Goal: Information Seeking & Learning: Learn about a topic

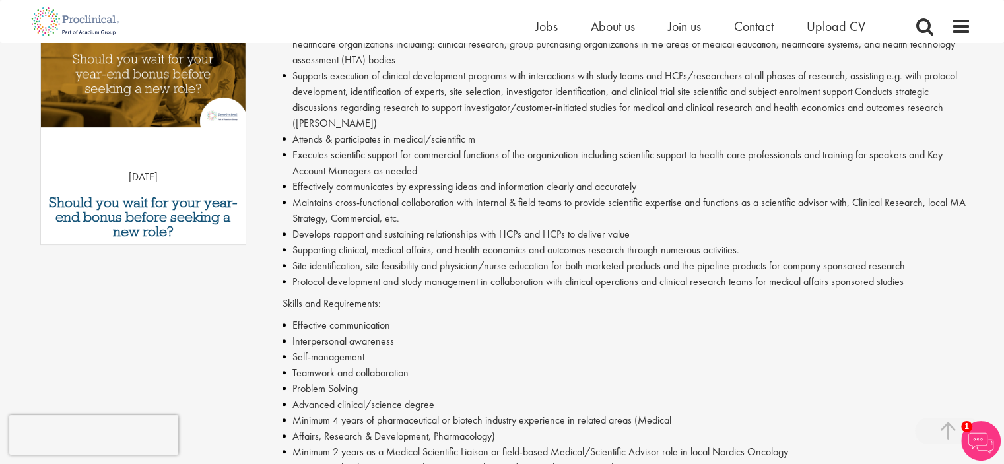
scroll to position [449, 0]
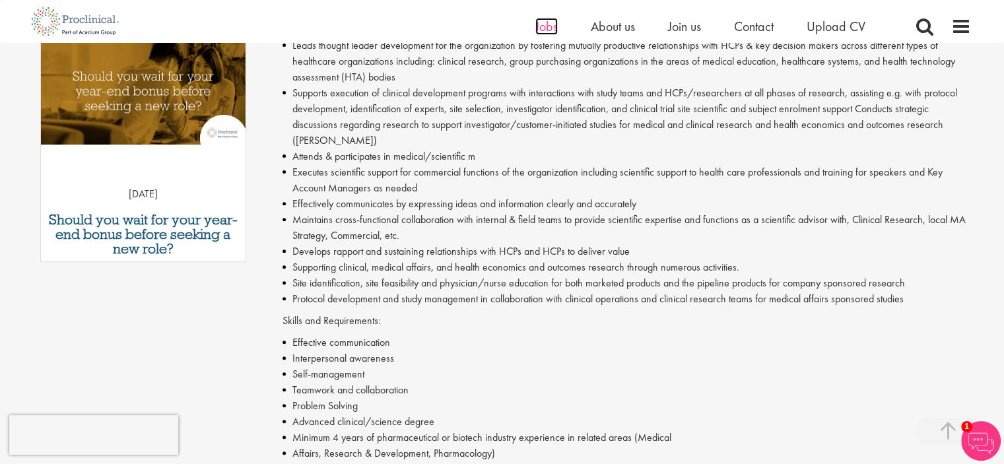
click at [537, 31] on span "Jobs" at bounding box center [546, 26] width 22 height 17
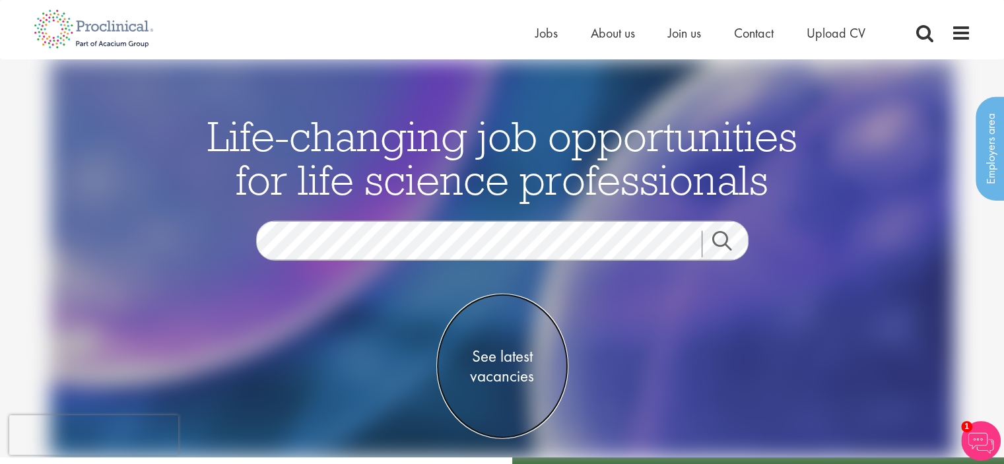
click at [499, 359] on span "See latest vacancies" at bounding box center [502, 366] width 132 height 40
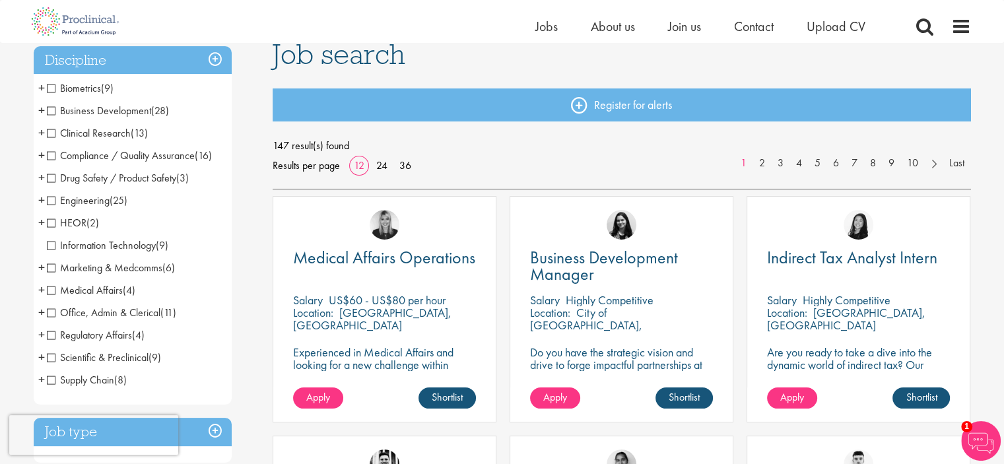
scroll to position [106, 0]
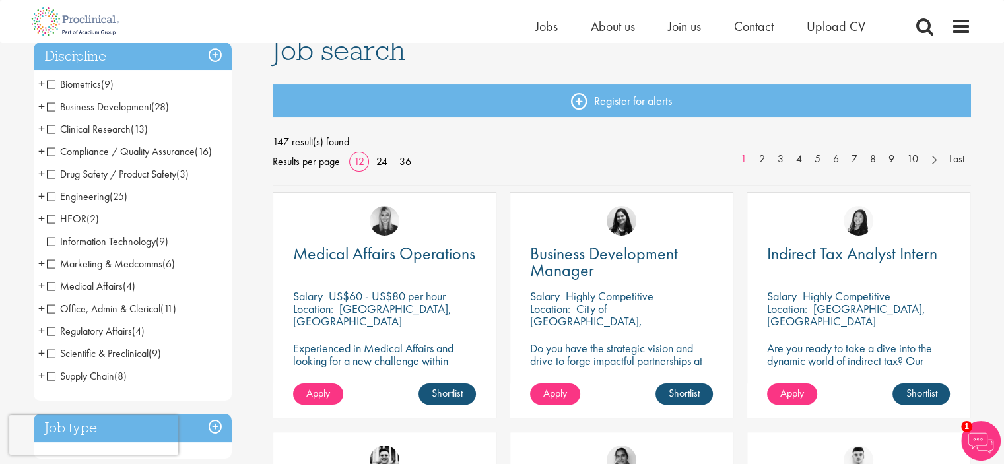
click at [82, 285] on span "Medical Affairs" at bounding box center [85, 286] width 76 height 14
click at [56, 129] on span "Clinical Research" at bounding box center [89, 129] width 84 height 14
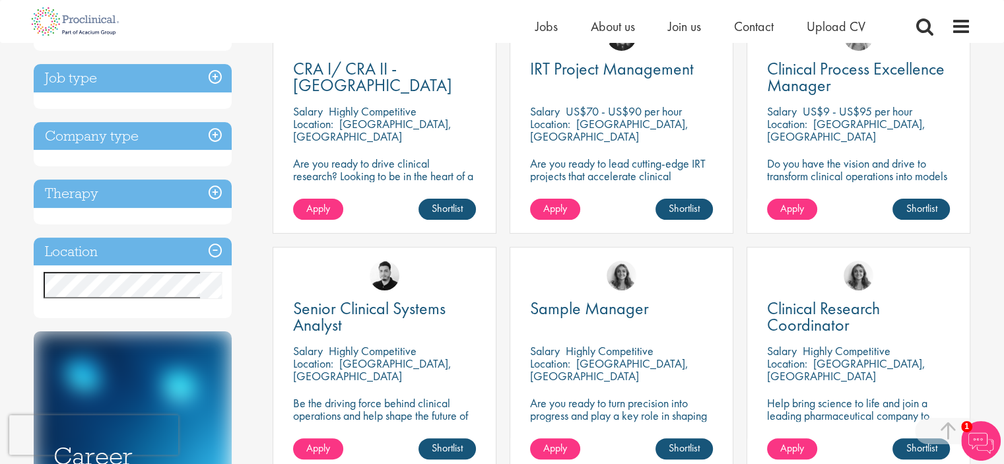
scroll to position [211, 0]
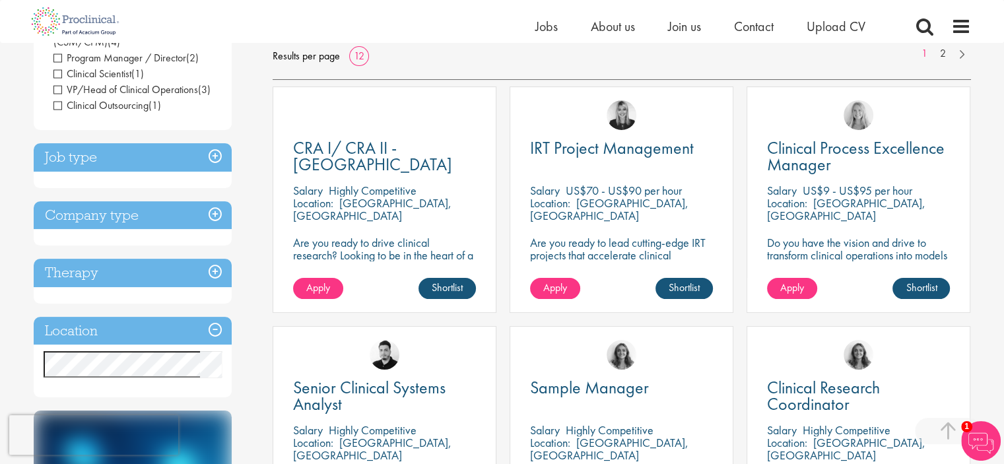
click at [218, 317] on div "Location Specified location Miles" at bounding box center [133, 357] width 198 height 81
click at [218, 317] on h3 "Location" at bounding box center [133, 331] width 198 height 28
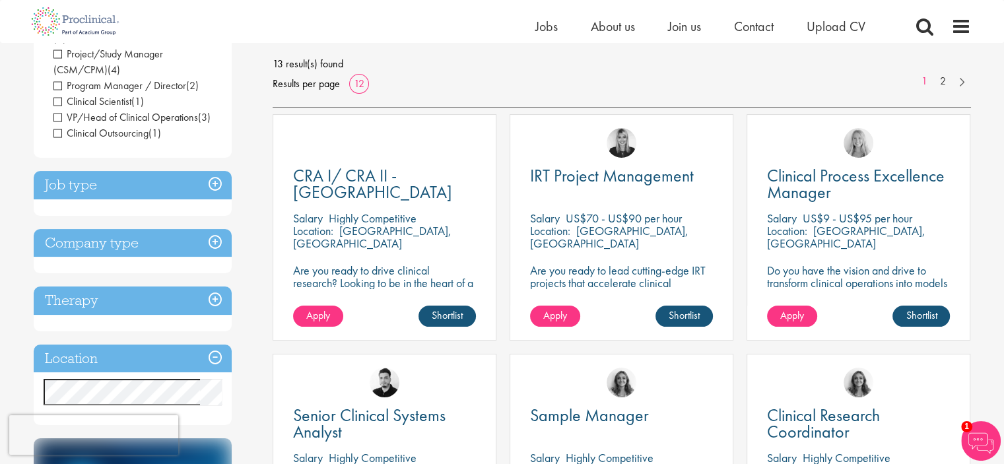
scroll to position [185, 0]
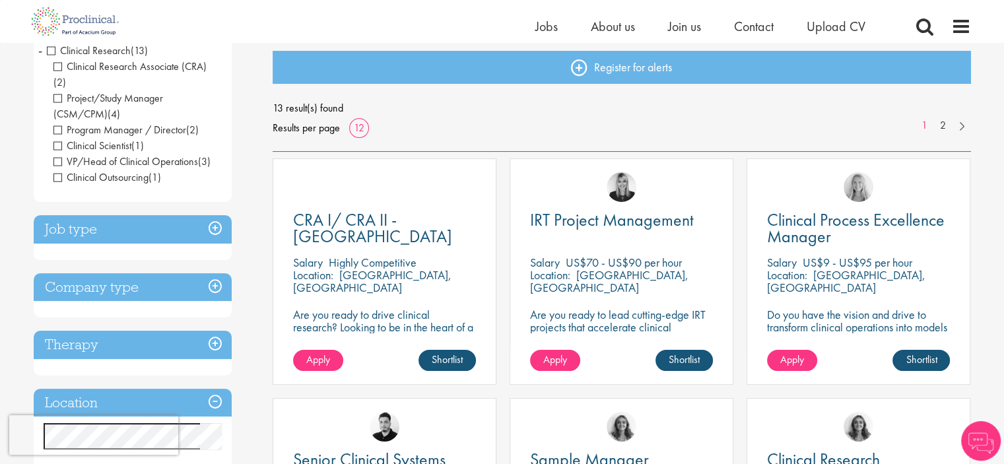
scroll to position [211, 0]
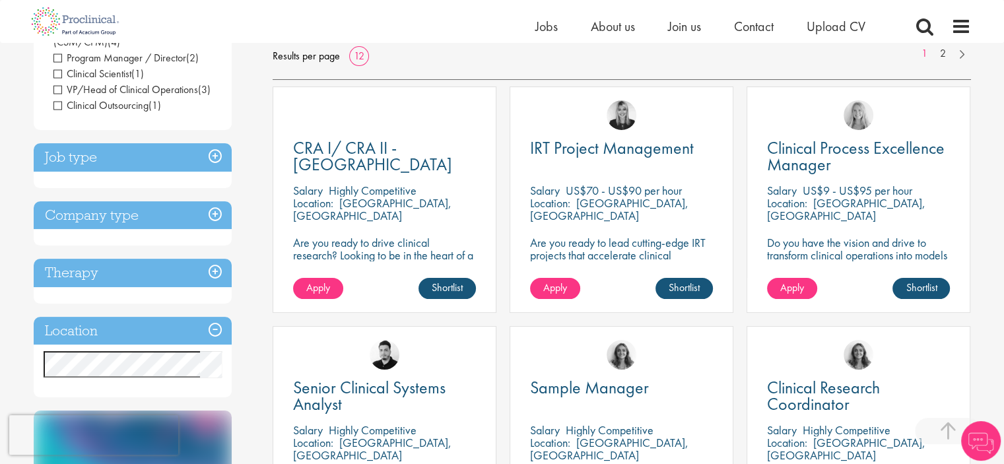
click at [215, 317] on h3 "Location" at bounding box center [133, 331] width 198 height 28
click at [221, 259] on h3 "Therapy" at bounding box center [133, 273] width 198 height 28
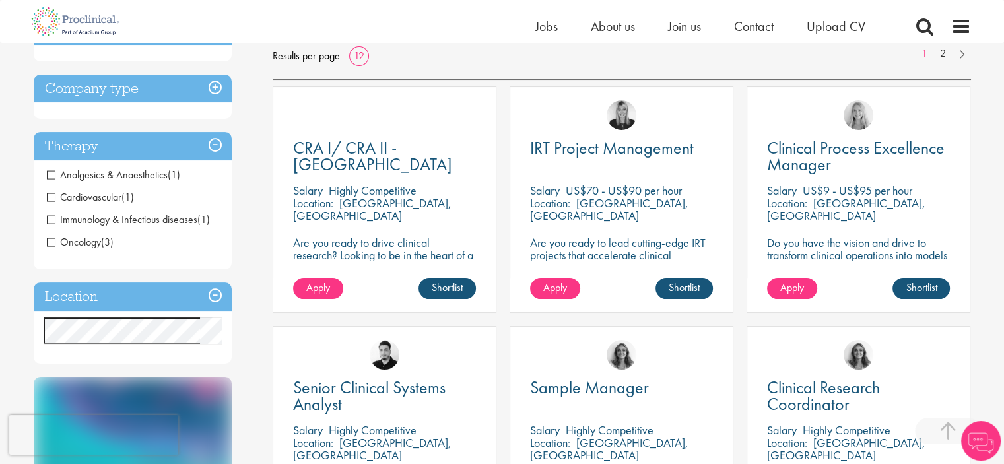
scroll to position [211, 0]
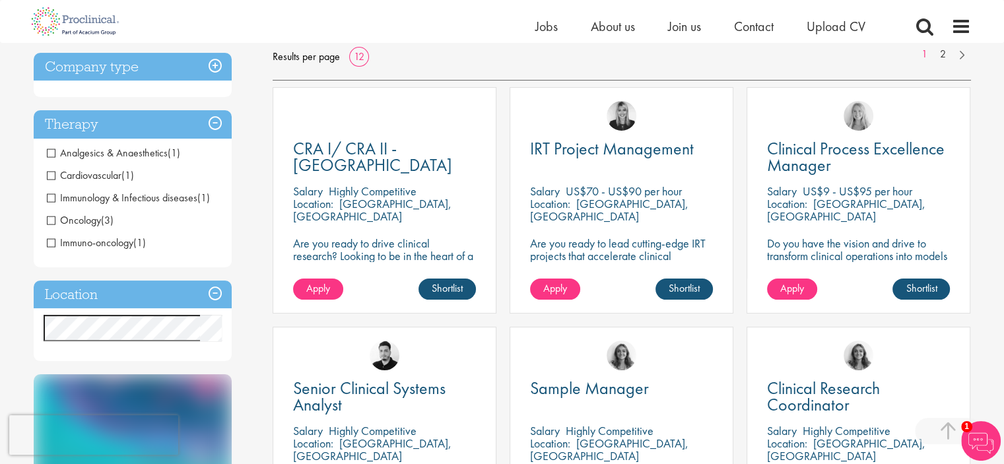
click at [52, 222] on span "Oncology" at bounding box center [74, 220] width 54 height 14
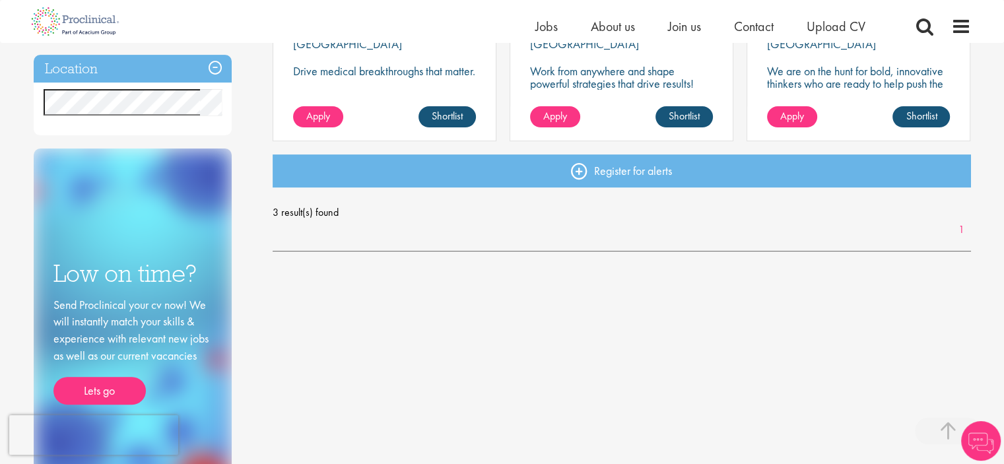
scroll to position [423, 0]
